Goal: Task Accomplishment & Management: Manage account settings

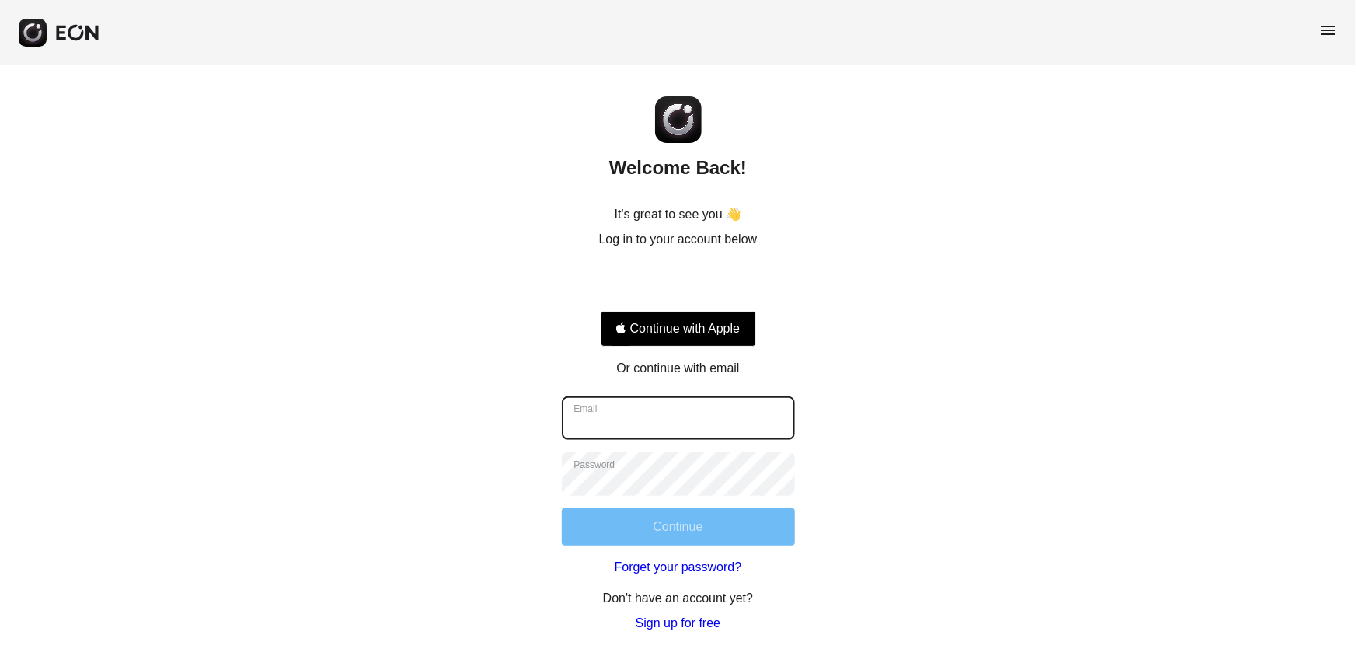
type input "**********"
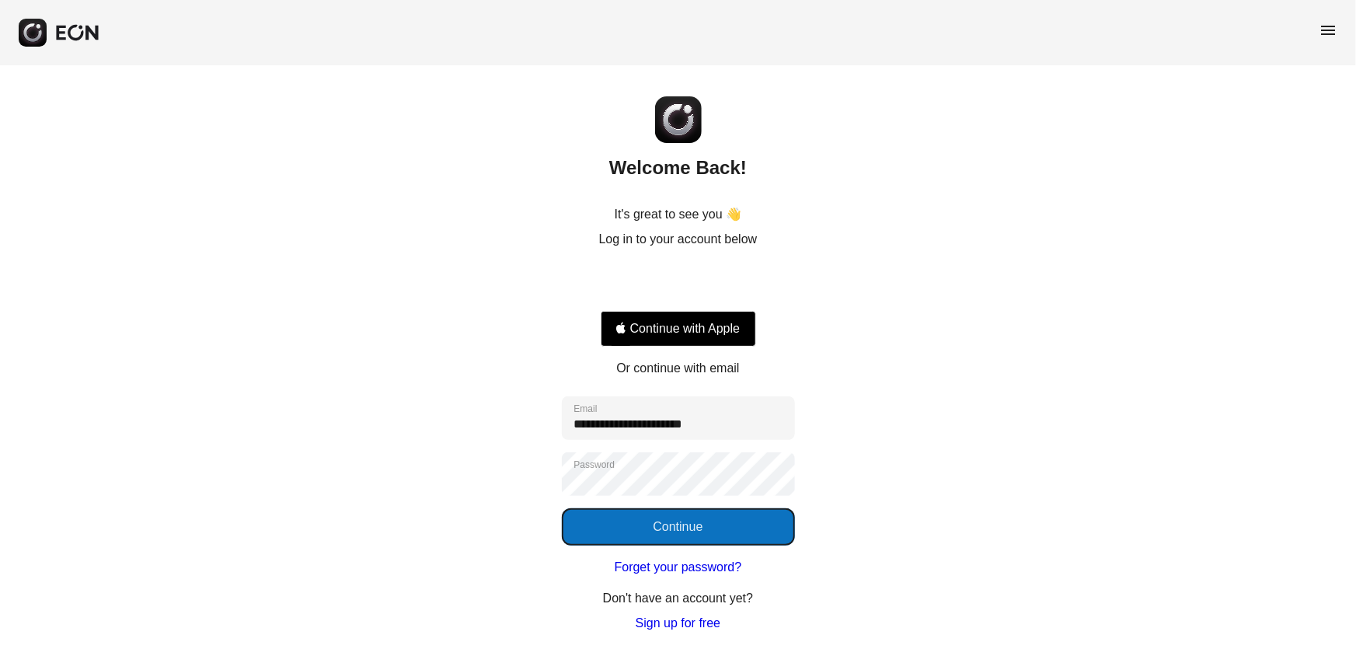
click at [626, 518] on button "Continue" at bounding box center [678, 526] width 233 height 37
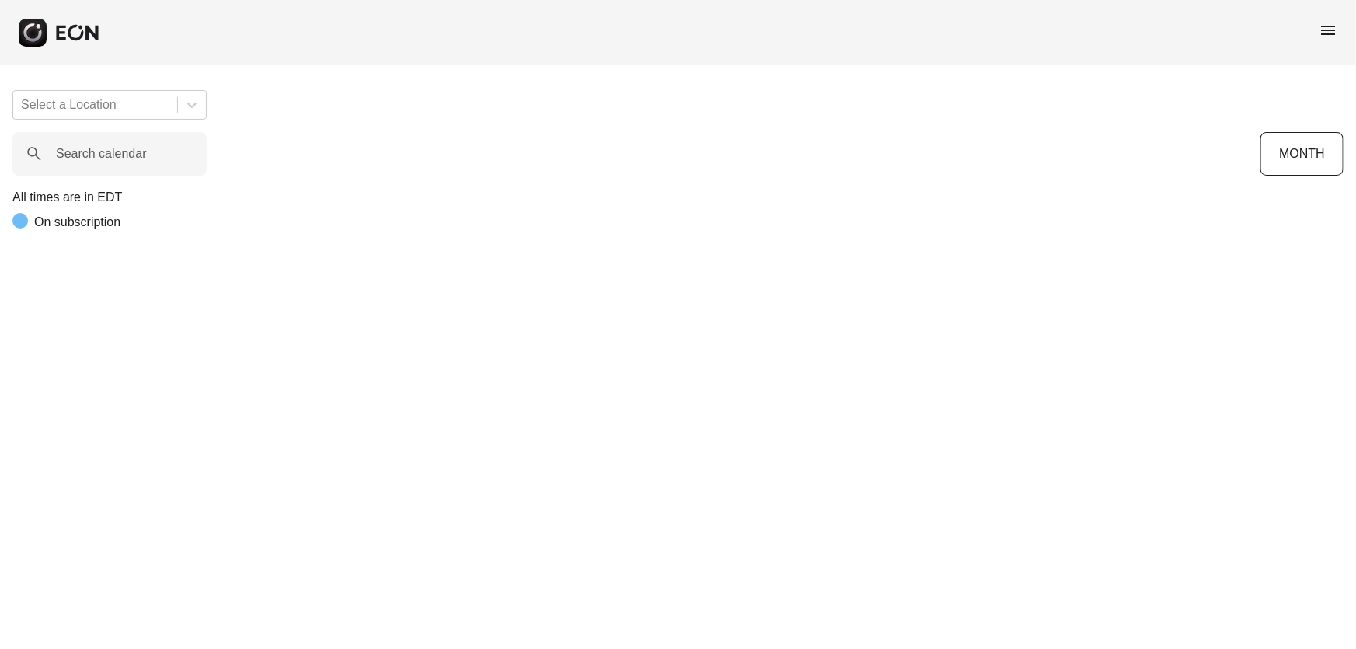
scroll to position [0, 393]
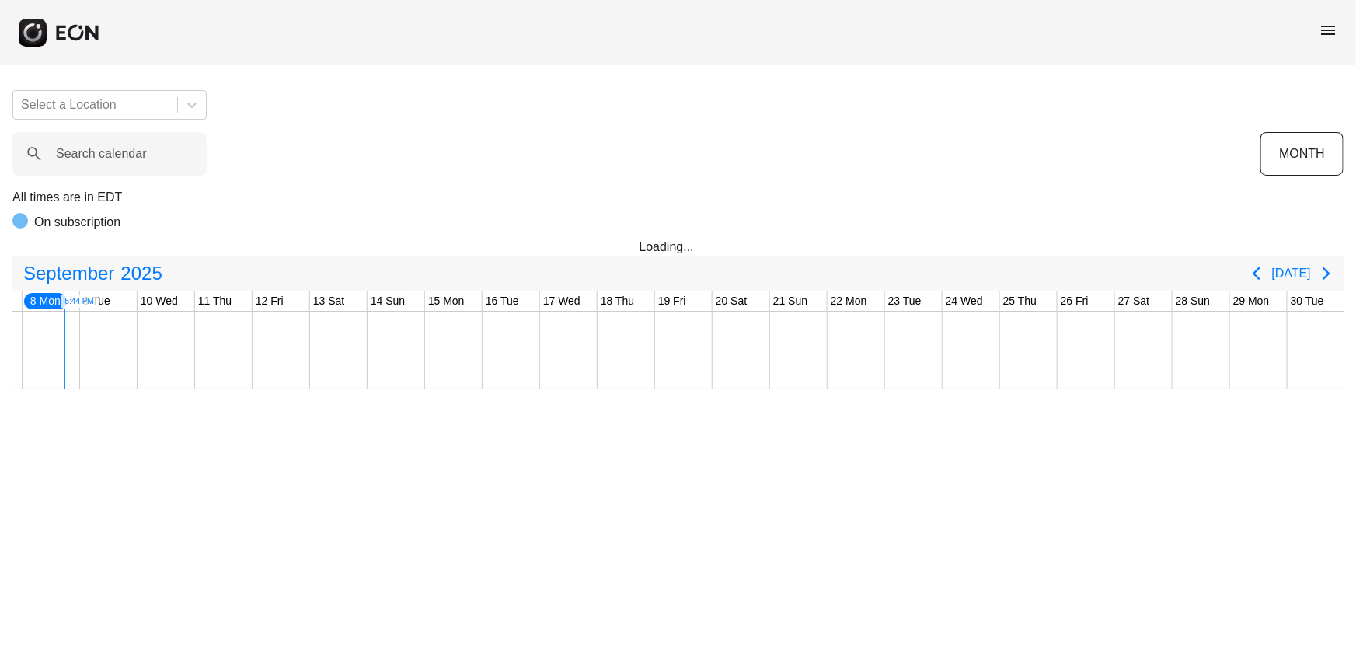
click at [1321, 28] on span "menu" at bounding box center [1328, 30] width 19 height 19
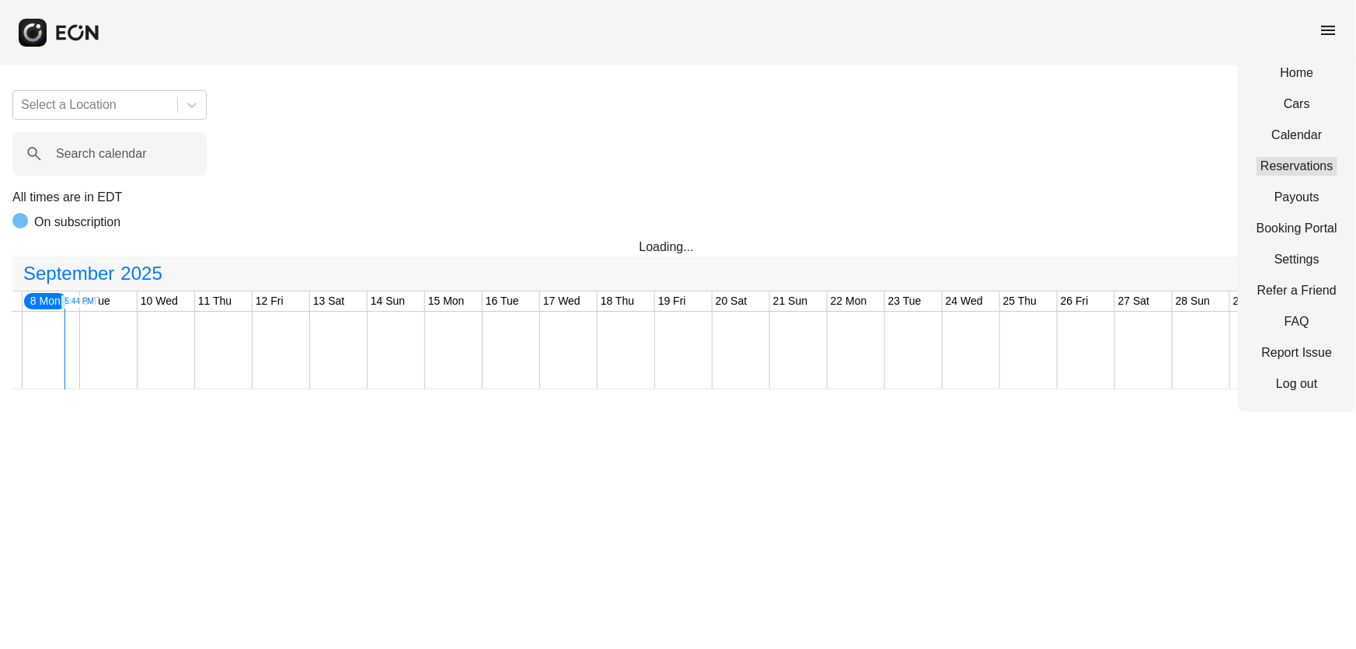
click at [1286, 165] on link "Reservations" at bounding box center [1297, 166] width 81 height 19
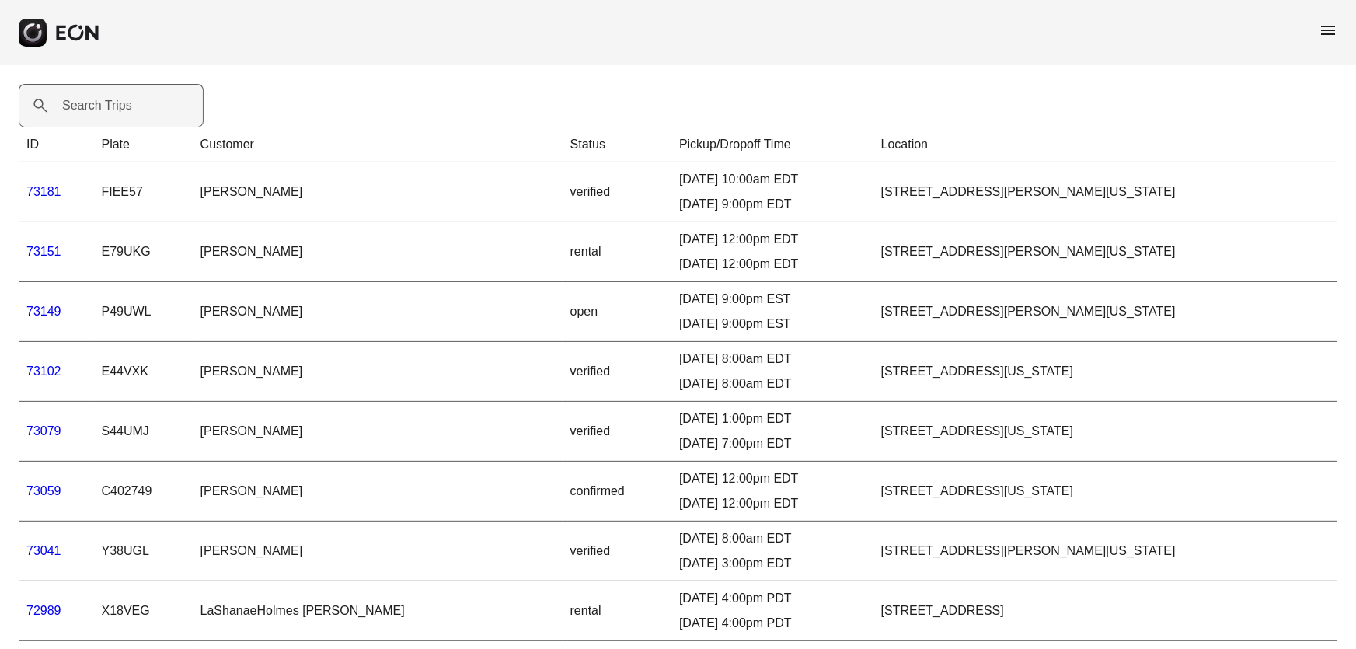
click at [102, 101] on label "Search Trips" at bounding box center [97, 105] width 70 height 19
click at [102, 101] on Trips "Search Trips" at bounding box center [111, 106] width 185 height 44
click at [155, 107] on Trips "Search Trips" at bounding box center [111, 106] width 185 height 44
paste Trips "*****"
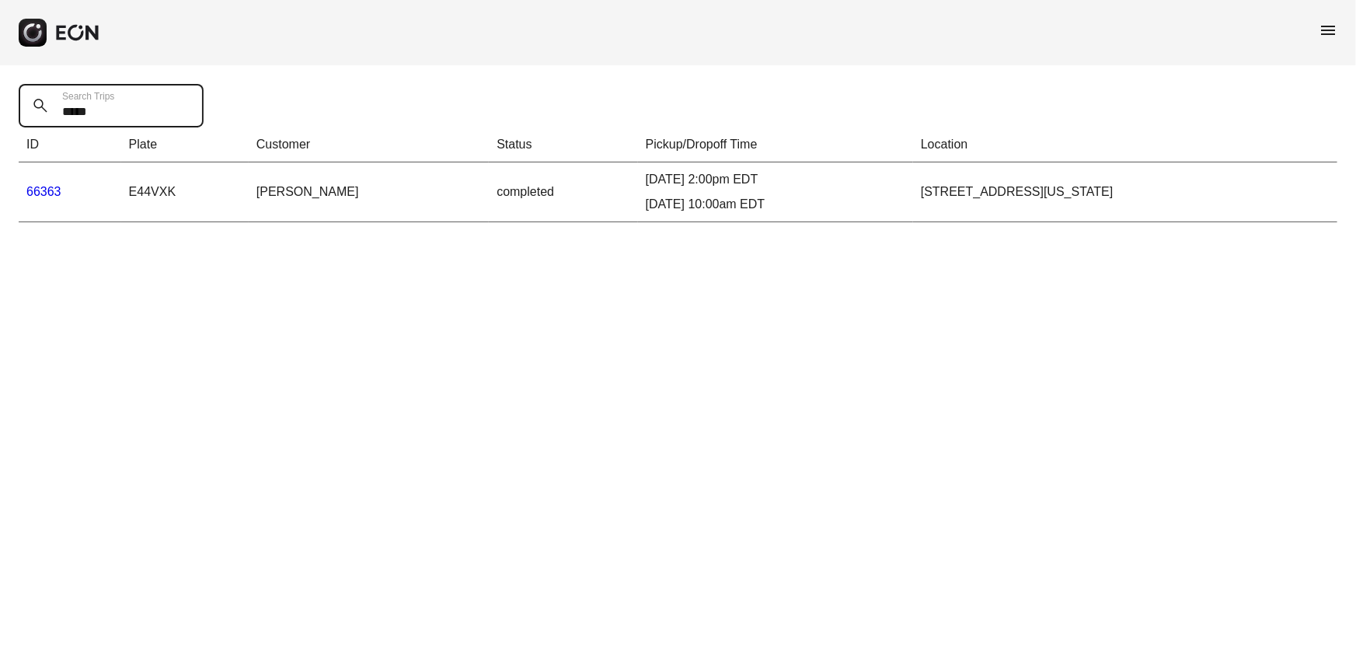
type Trips "*****"
click at [44, 193] on link "66363" at bounding box center [43, 191] width 35 height 13
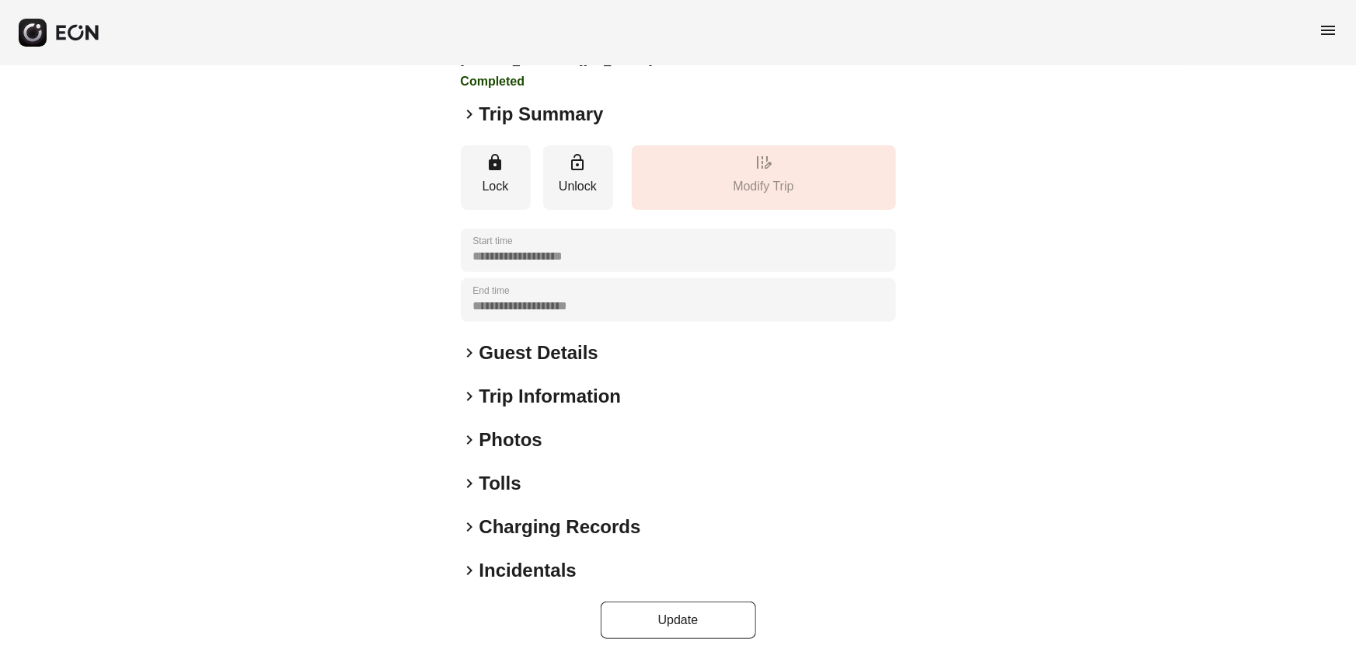
scroll to position [125, 0]
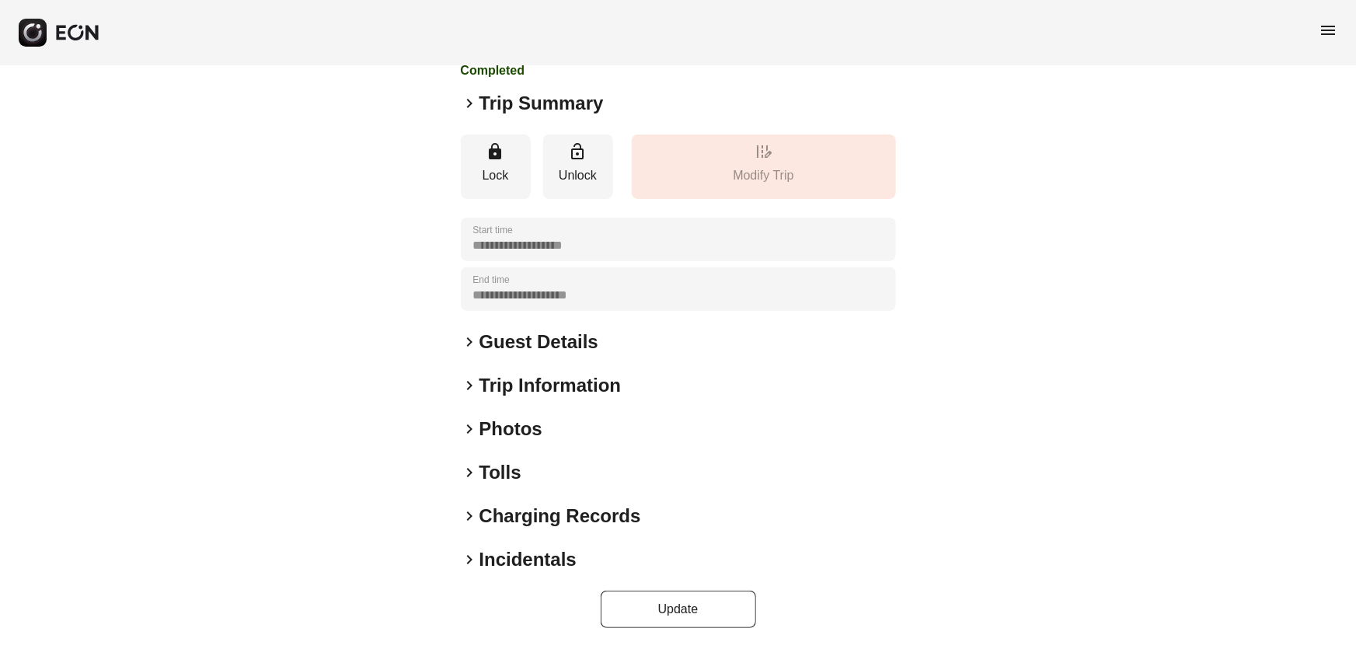
click at [500, 469] on h2 "Tolls" at bounding box center [501, 472] width 42 height 25
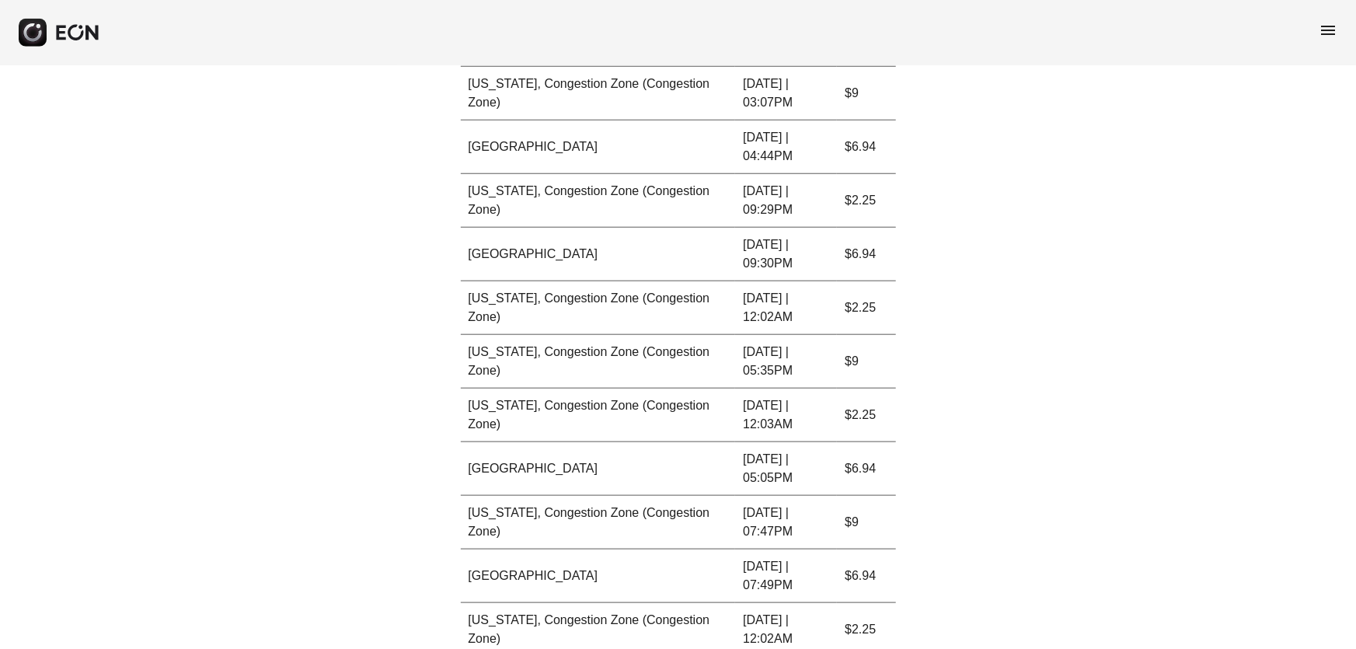
scroll to position [691, 0]
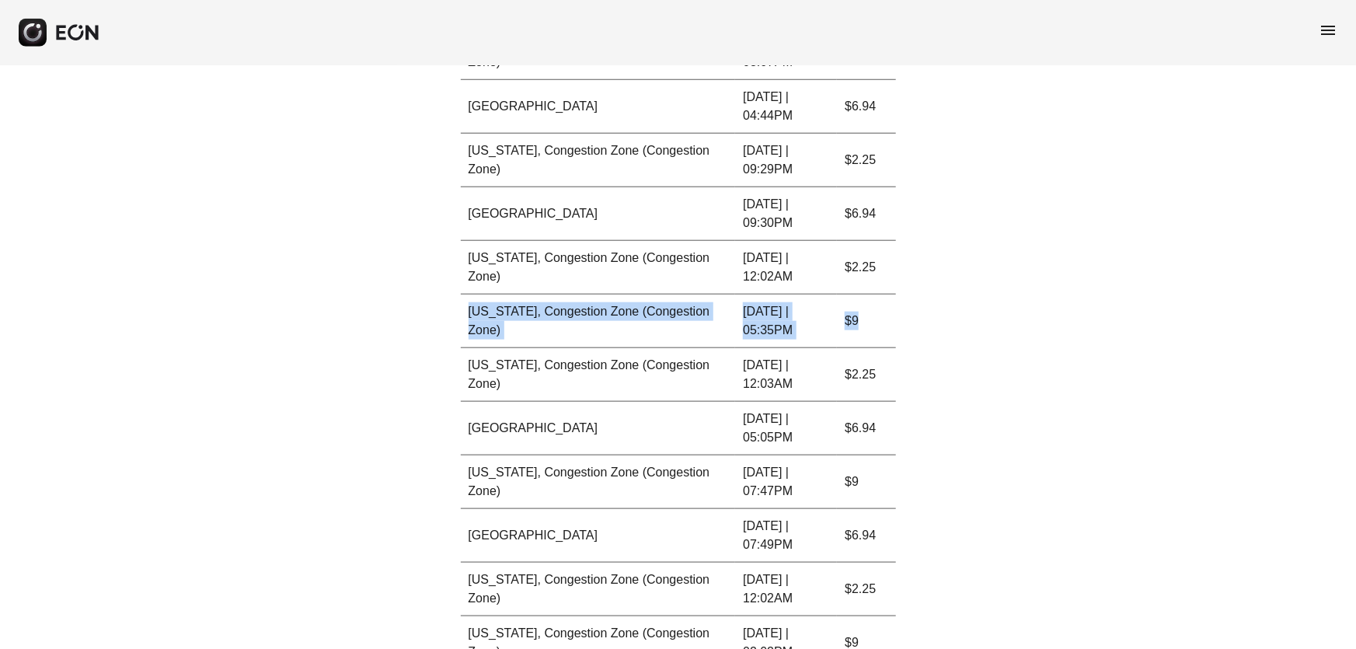
drag, startPoint x: 472, startPoint y: 311, endPoint x: 861, endPoint y: 320, distance: 389.5
click at [861, 320] on tr "[US_STATE], Congestion Zone (Congestion Zone) [DATE] | 05:35PM $9" at bounding box center [678, 322] width 435 height 54
copy tr "[US_STATE], Congestion Zone (Congestion Zone) [DATE] | 05:35PM $9"
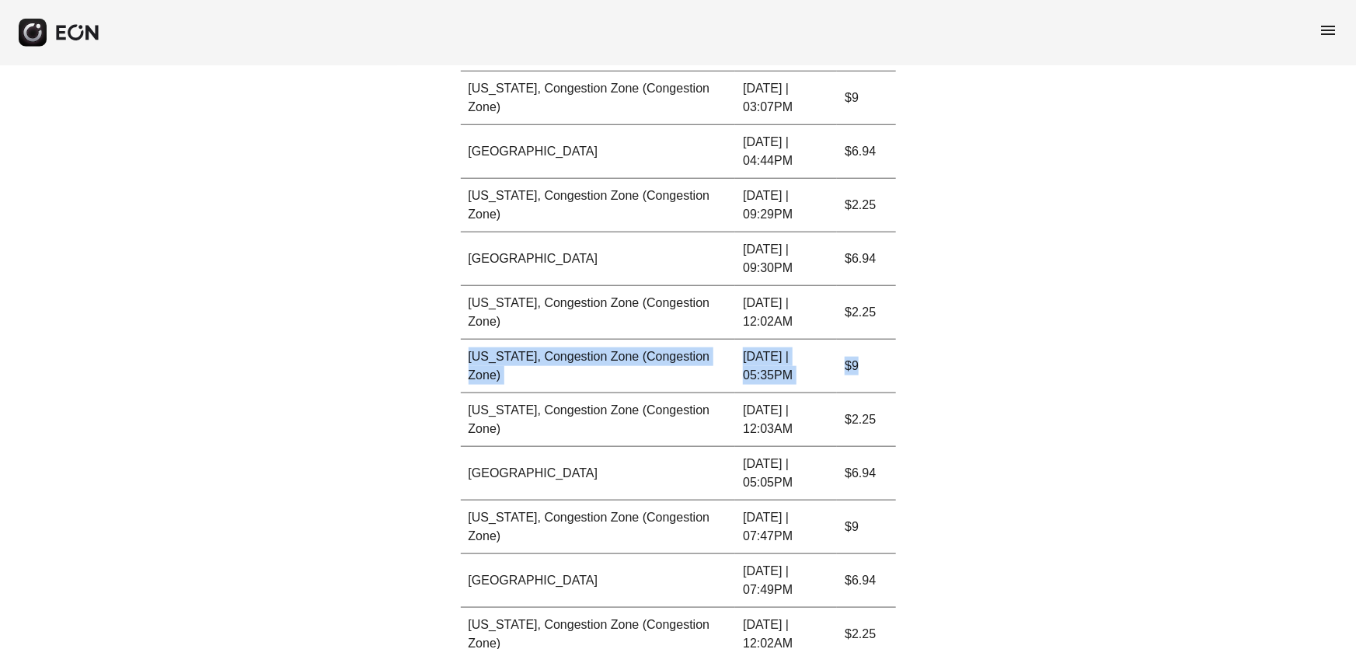
scroll to position [620, 0]
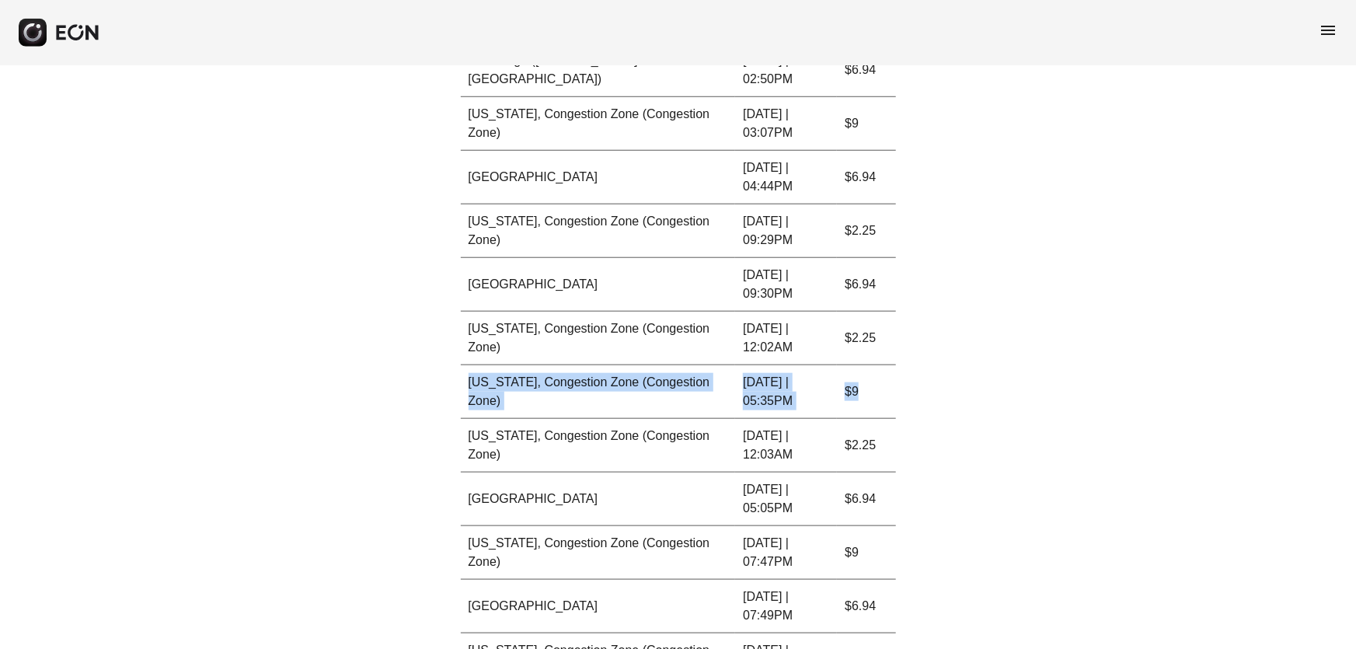
drag, startPoint x: 451, startPoint y: 214, endPoint x: 767, endPoint y: 241, distance: 317.5
click at [767, 241] on div "**********" at bounding box center [678, 627] width 1356 height 2365
click at [767, 241] on td "[DATE] | 09:29PM" at bounding box center [786, 231] width 102 height 54
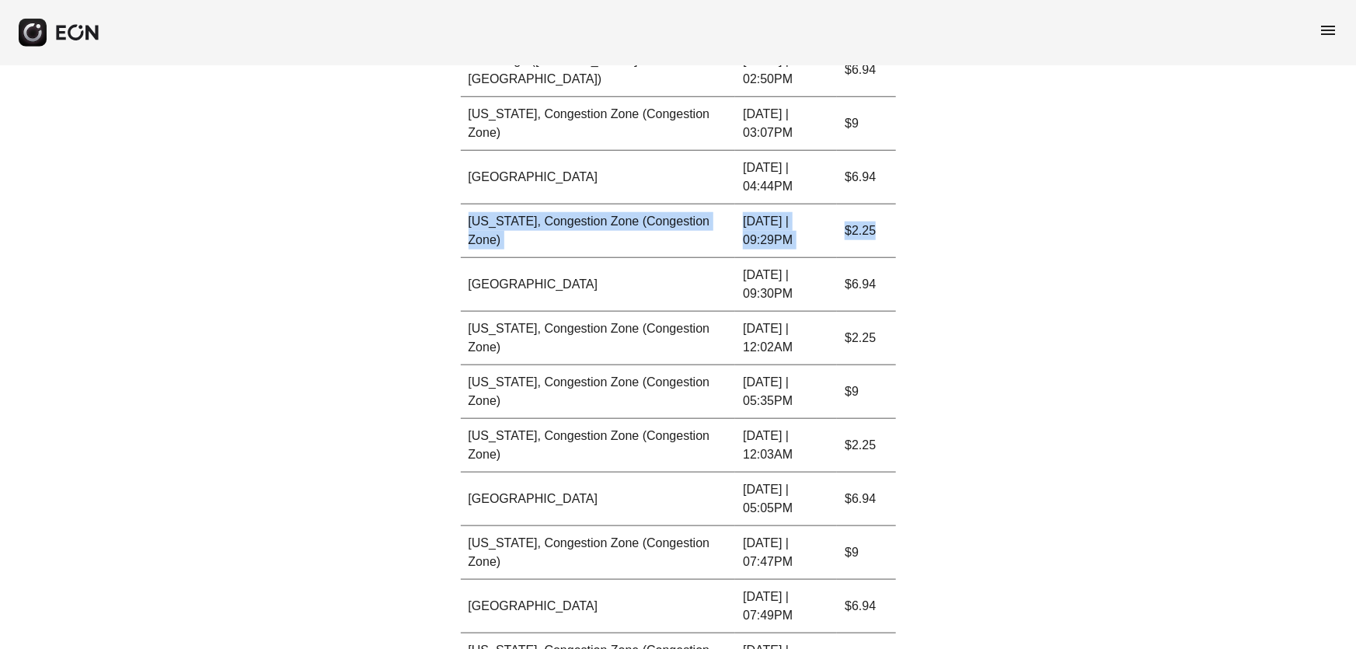
drag, startPoint x: 469, startPoint y: 218, endPoint x: 884, endPoint y: 227, distance: 414.4
click at [884, 227] on tr "[US_STATE], Congestion Zone (Congestion Zone) [DATE] | 09:29PM $2.25" at bounding box center [678, 231] width 435 height 54
copy tr "[US_STATE], Congestion Zone (Congestion Zone) [DATE] | 09:29PM $2.25"
